Goal: Navigation & Orientation: Find specific page/section

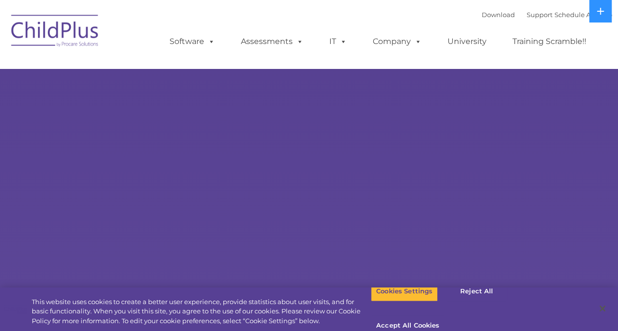
select select "MEDIUM"
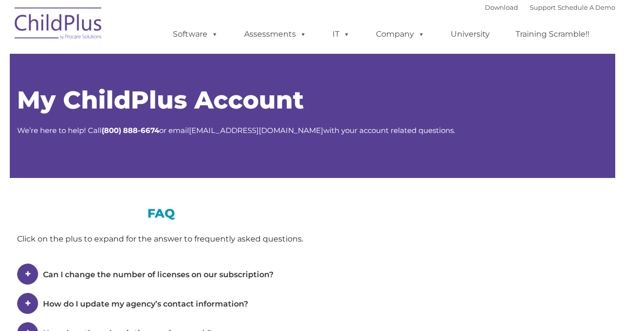
type input ""
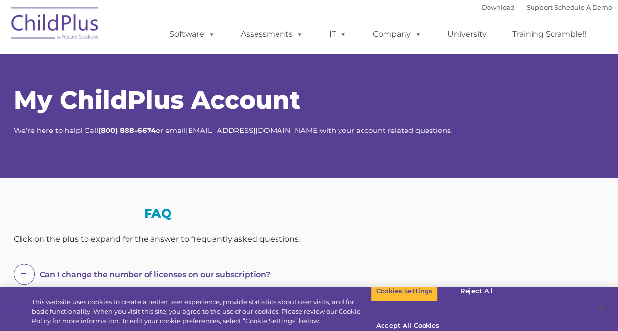
select select "MEDIUM"
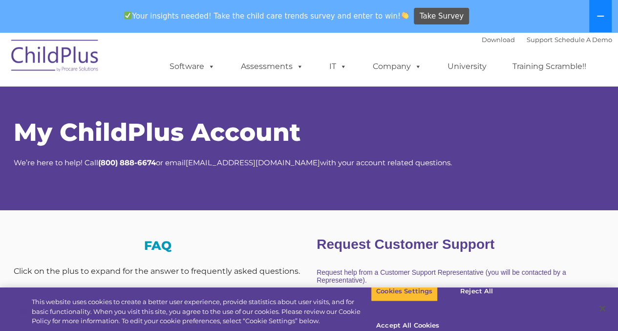
click at [596, 14] on icon at bounding box center [600, 16] width 8 height 8
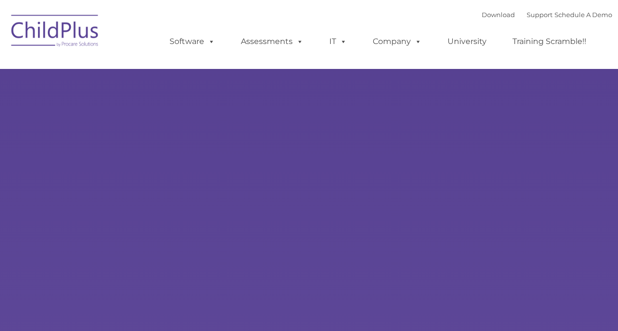
type input ""
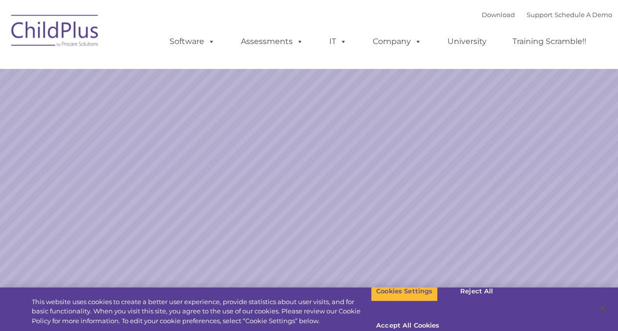
select select "MEDIUM"
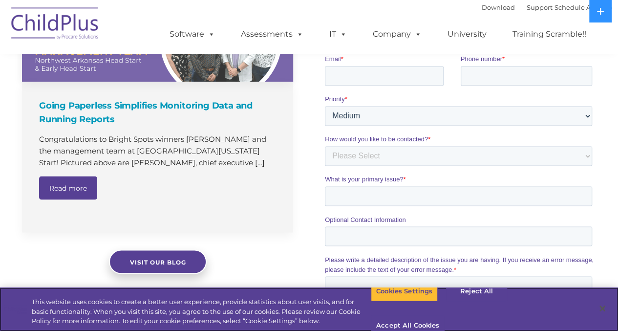
scroll to position [739, 0]
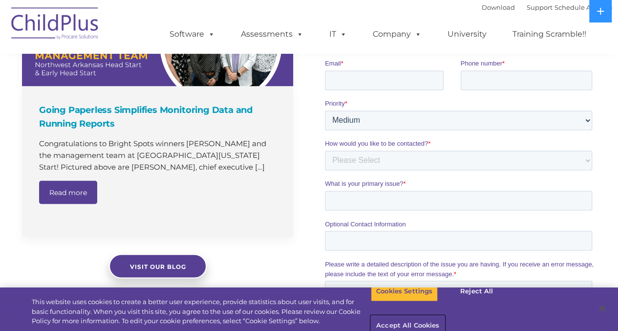
click at [444, 315] on button "Accept All Cookies" at bounding box center [408, 325] width 74 height 21
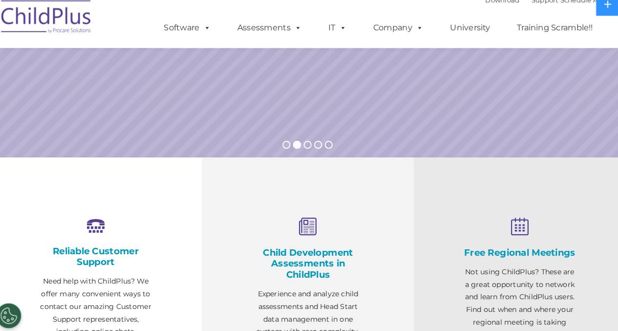
scroll to position [221, 0]
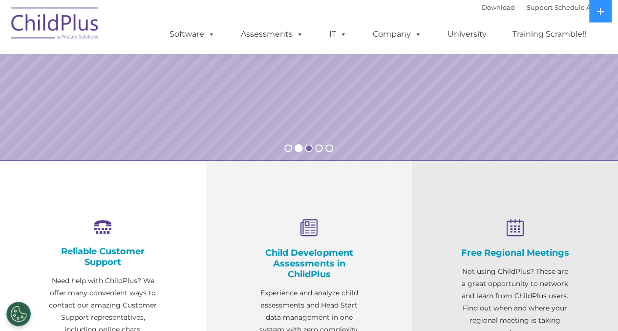
click at [308, 147] on rs-bullet at bounding box center [309, 148] width 8 height 8
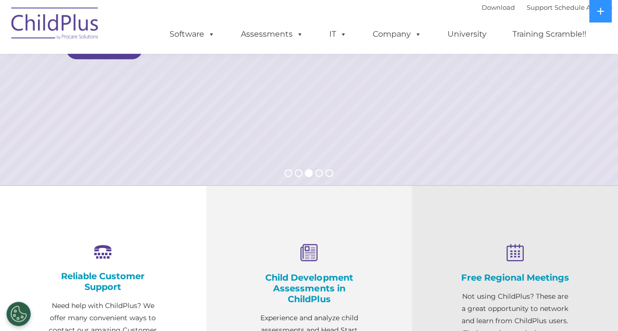
scroll to position [196, 0]
click at [319, 171] on rs-bullet at bounding box center [319, 172] width 8 height 8
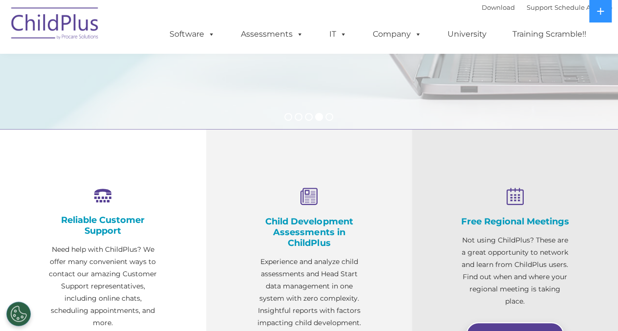
scroll to position [252, 0]
click at [288, 115] on rs-bullet at bounding box center [288, 116] width 8 height 8
